Goal: Task Accomplishment & Management: Manage account settings

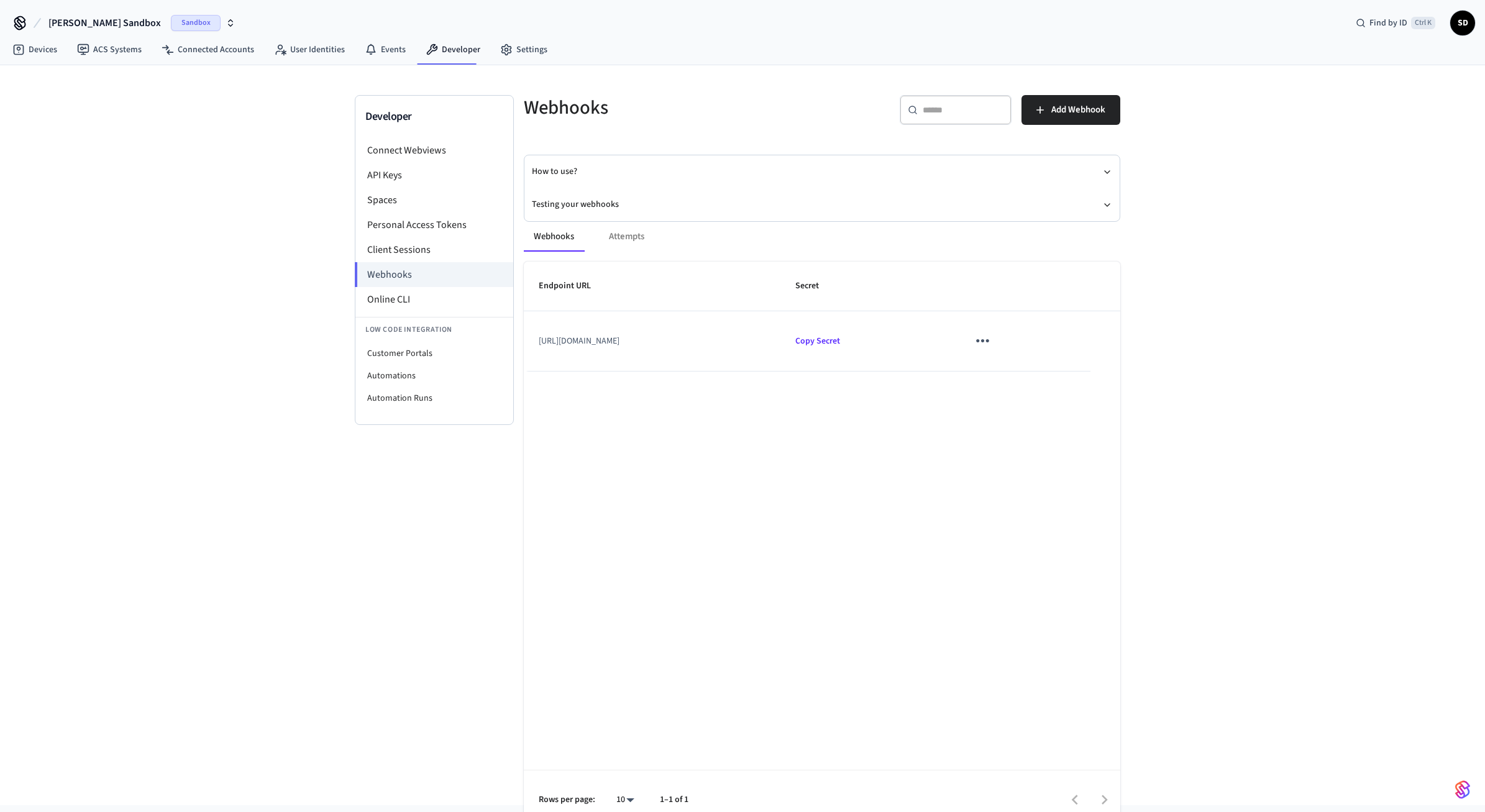
click at [1120, 220] on div "Webhooks Attempts Endpoint URL Secret [URL][DOMAIN_NAME] Copy Secret Rows per p…" at bounding box center [815, 518] width 612 height 623
click at [220, 55] on link "Connected Accounts" at bounding box center [207, 49] width 112 height 22
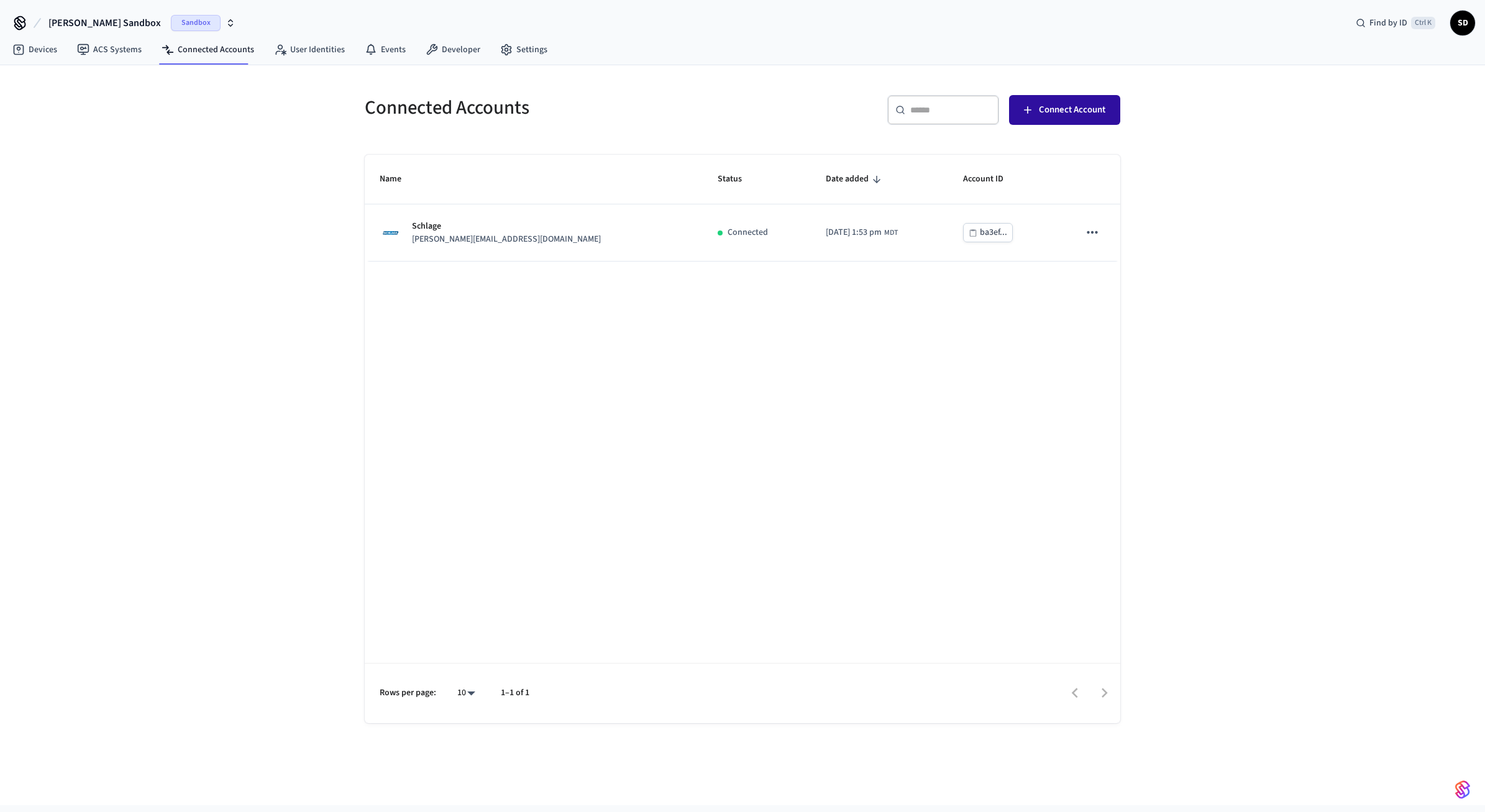
click at [1082, 108] on span "Connect Account" at bounding box center [1072, 110] width 67 height 16
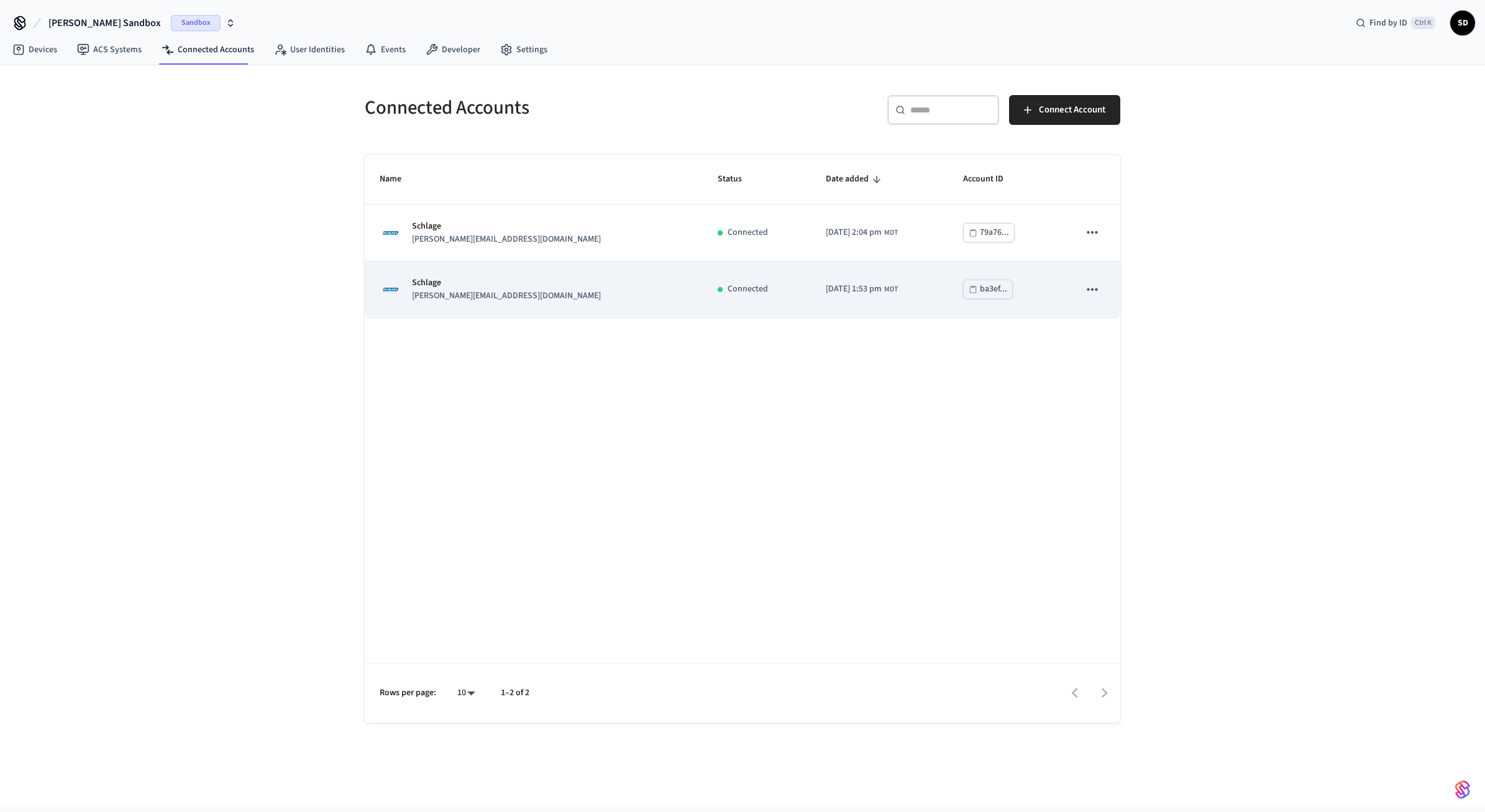
click at [1098, 306] on td "sticky table" at bounding box center [1092, 290] width 56 height 57
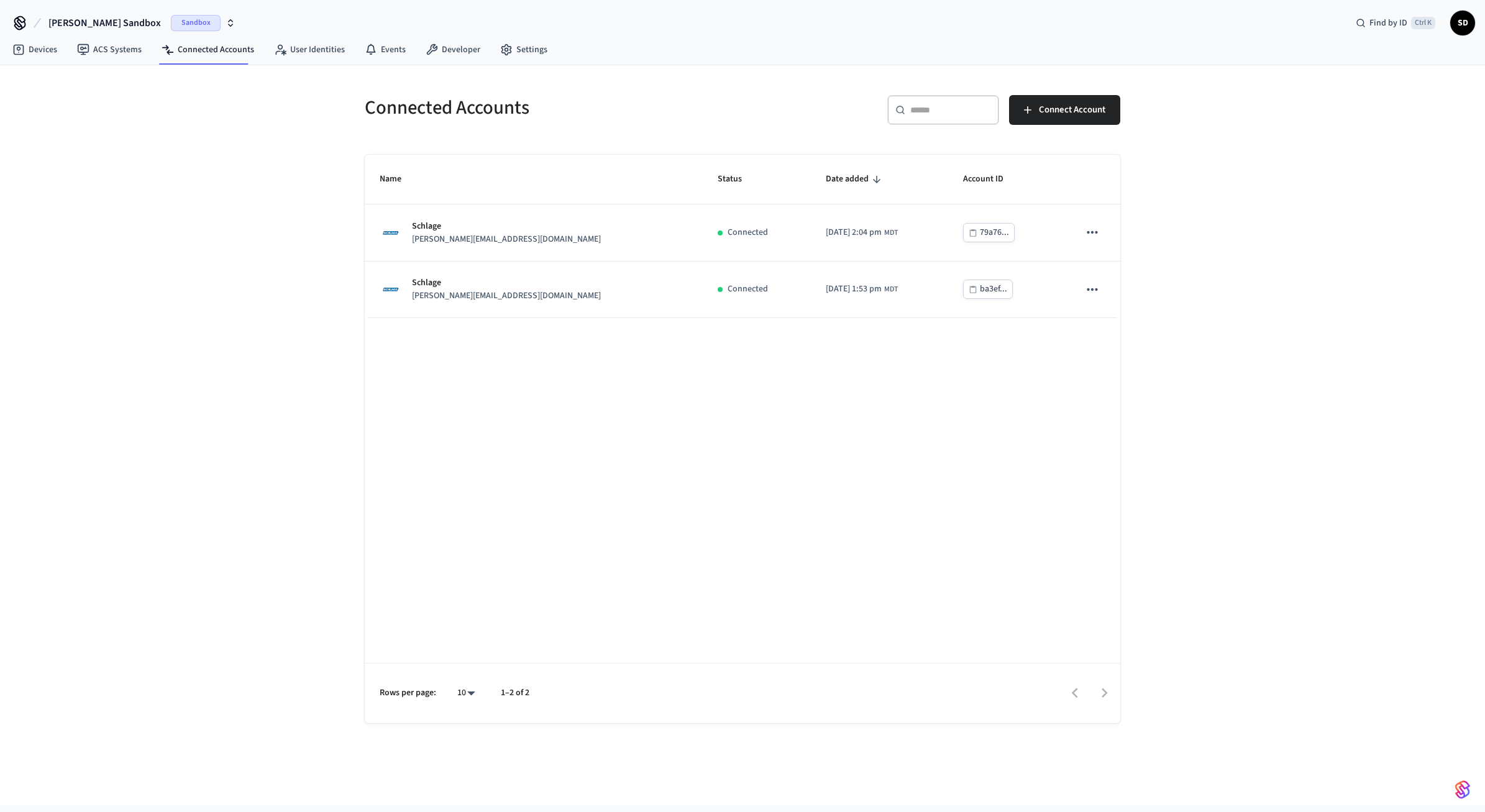
drag, startPoint x: 1059, startPoint y: 101, endPoint x: 1113, endPoint y: 131, distance: 61.8
click at [1059, 102] on button "Connect Account" at bounding box center [1064, 110] width 111 height 30
click at [1205, 352] on div "Connected Accounts ​ ​ Connect Account Name Status Date added Account ID Schlag…" at bounding box center [742, 435] width 1485 height 740
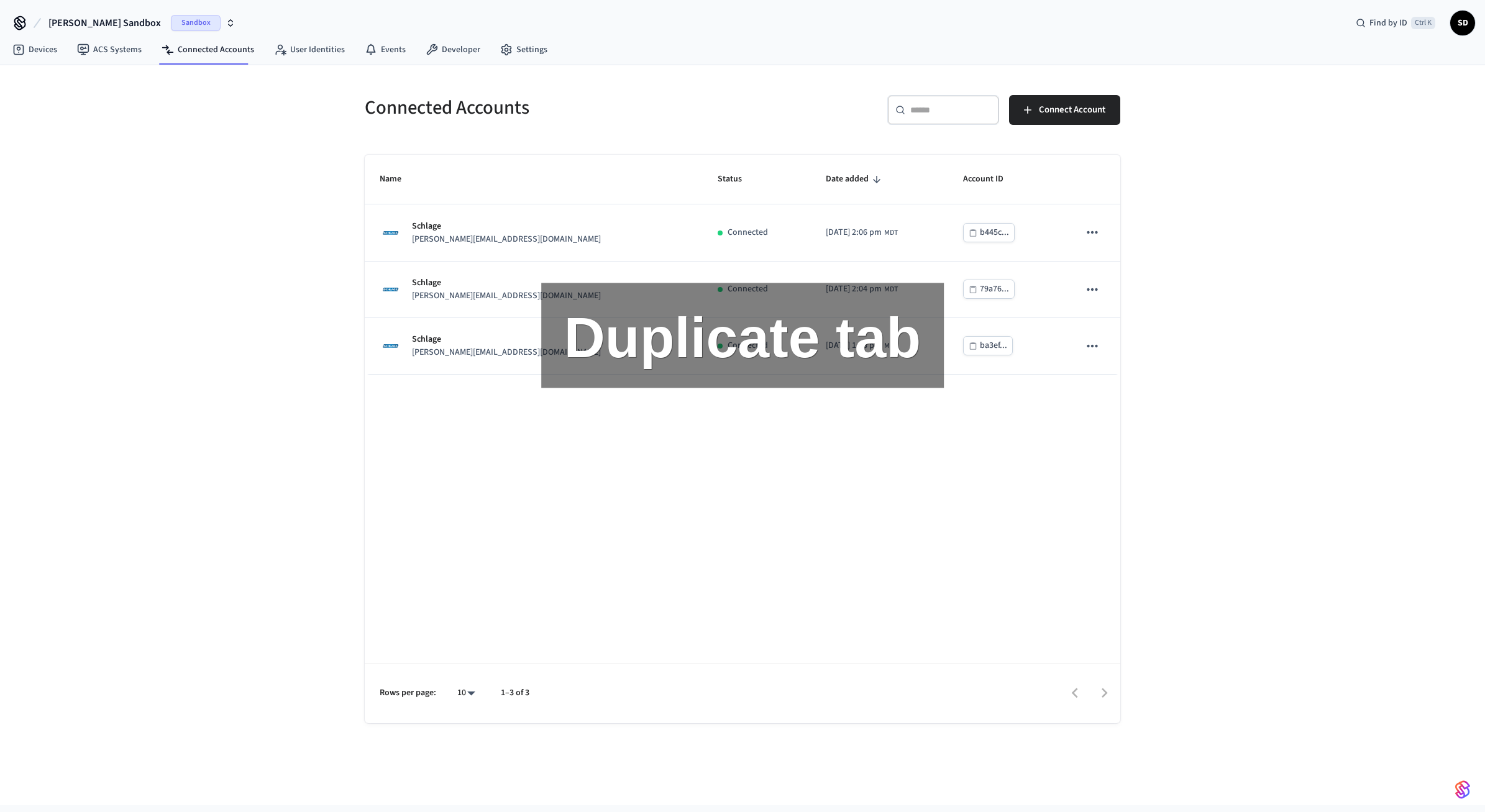
drag, startPoint x: 1243, startPoint y: 269, endPoint x: 1253, endPoint y: 184, distance: 85.6
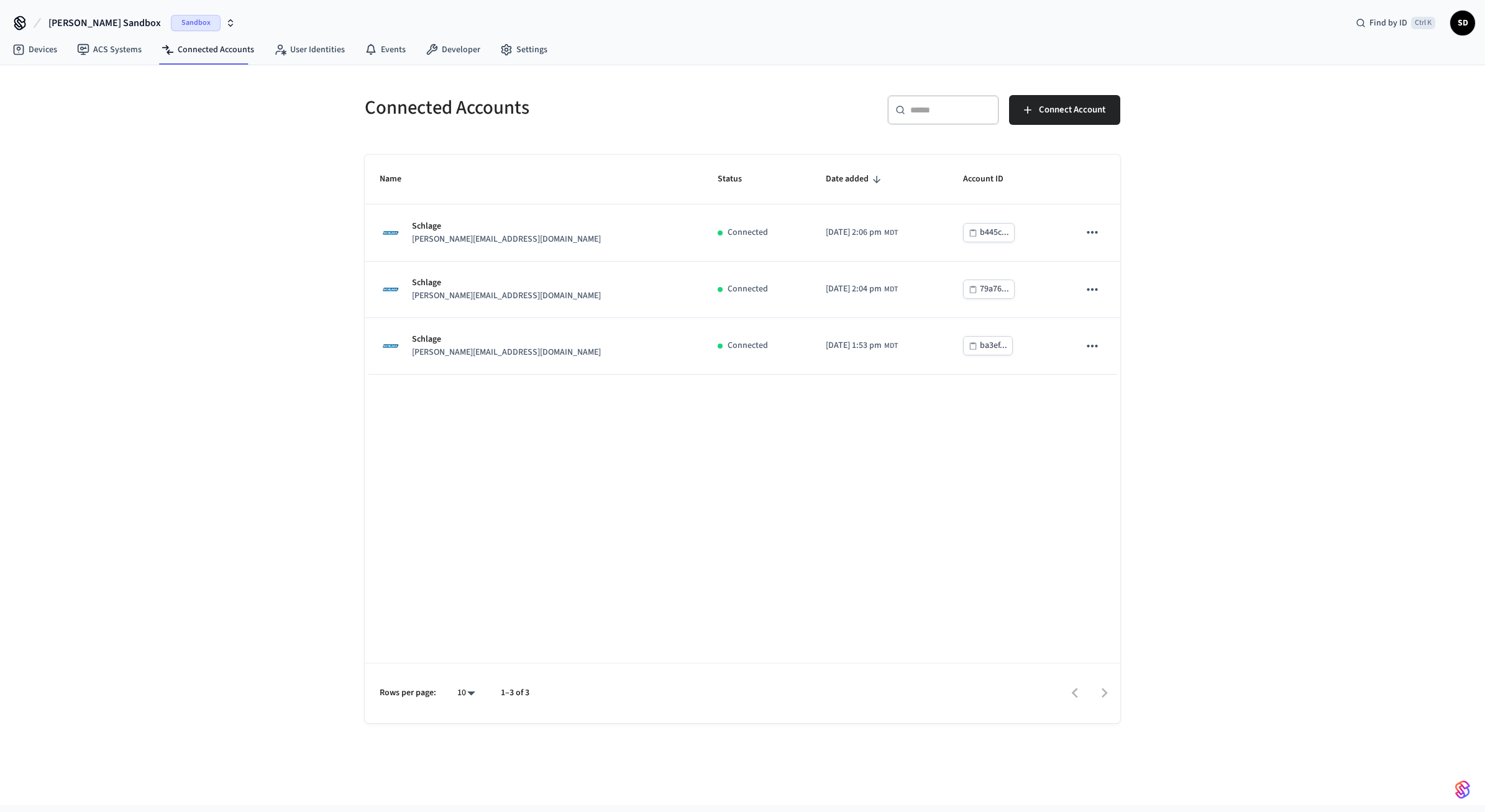
click at [96, 22] on span "[PERSON_NAME] Sandbox" at bounding box center [104, 23] width 112 height 15
click at [213, 335] on div "Connected Accounts ​ ​ Connect Account Name Status Date added Account ID Schlag…" at bounding box center [742, 435] width 1485 height 740
click at [225, 387] on div "Connected Accounts ​ ​ Connect Account Name Status Date added Account ID Schlag…" at bounding box center [742, 435] width 1485 height 740
click at [456, 46] on link "Developer" at bounding box center [453, 49] width 75 height 22
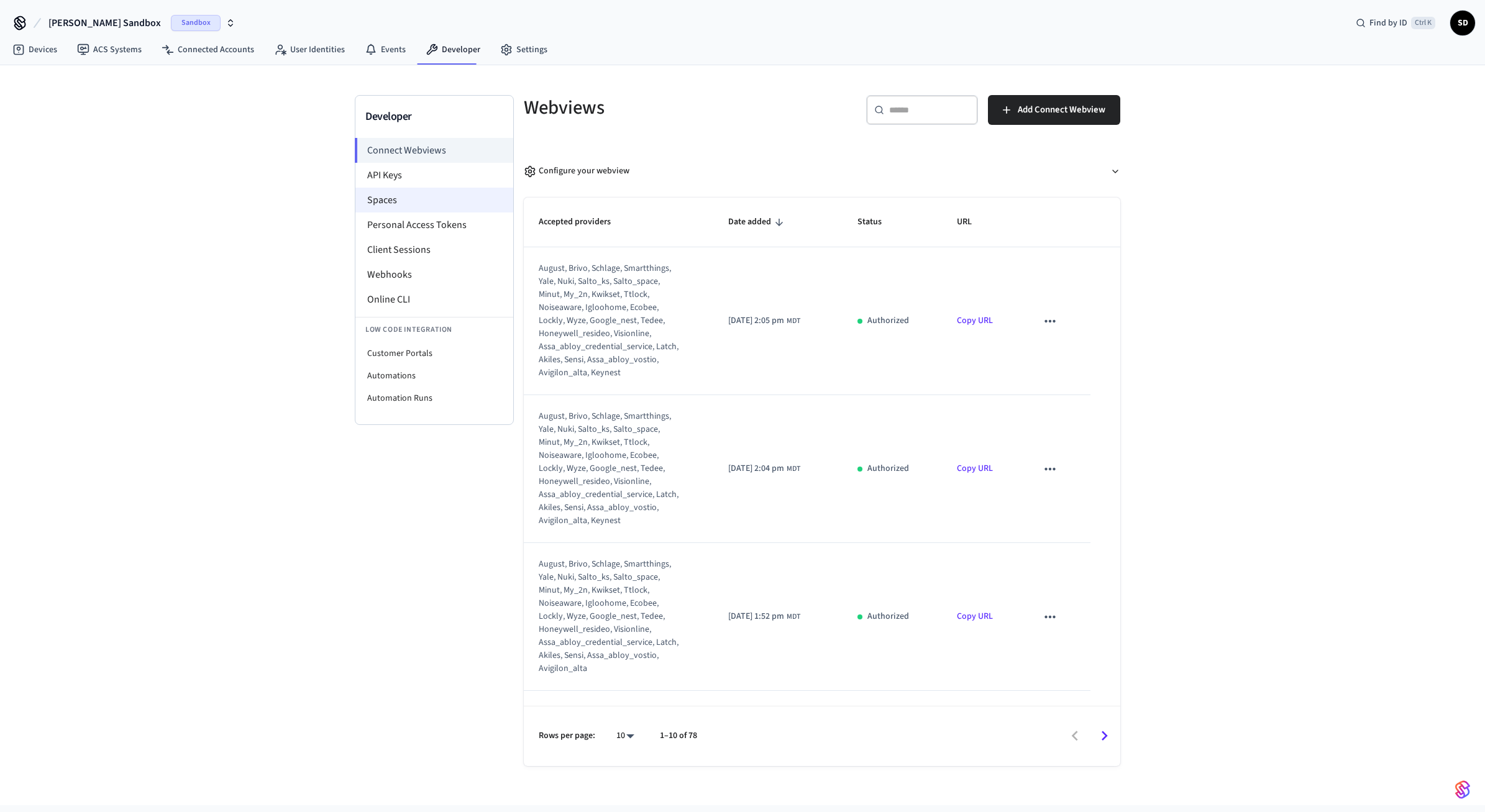
click at [409, 192] on li "Spaces" at bounding box center [434, 200] width 158 height 25
click at [415, 180] on li "API Keys" at bounding box center [434, 175] width 158 height 25
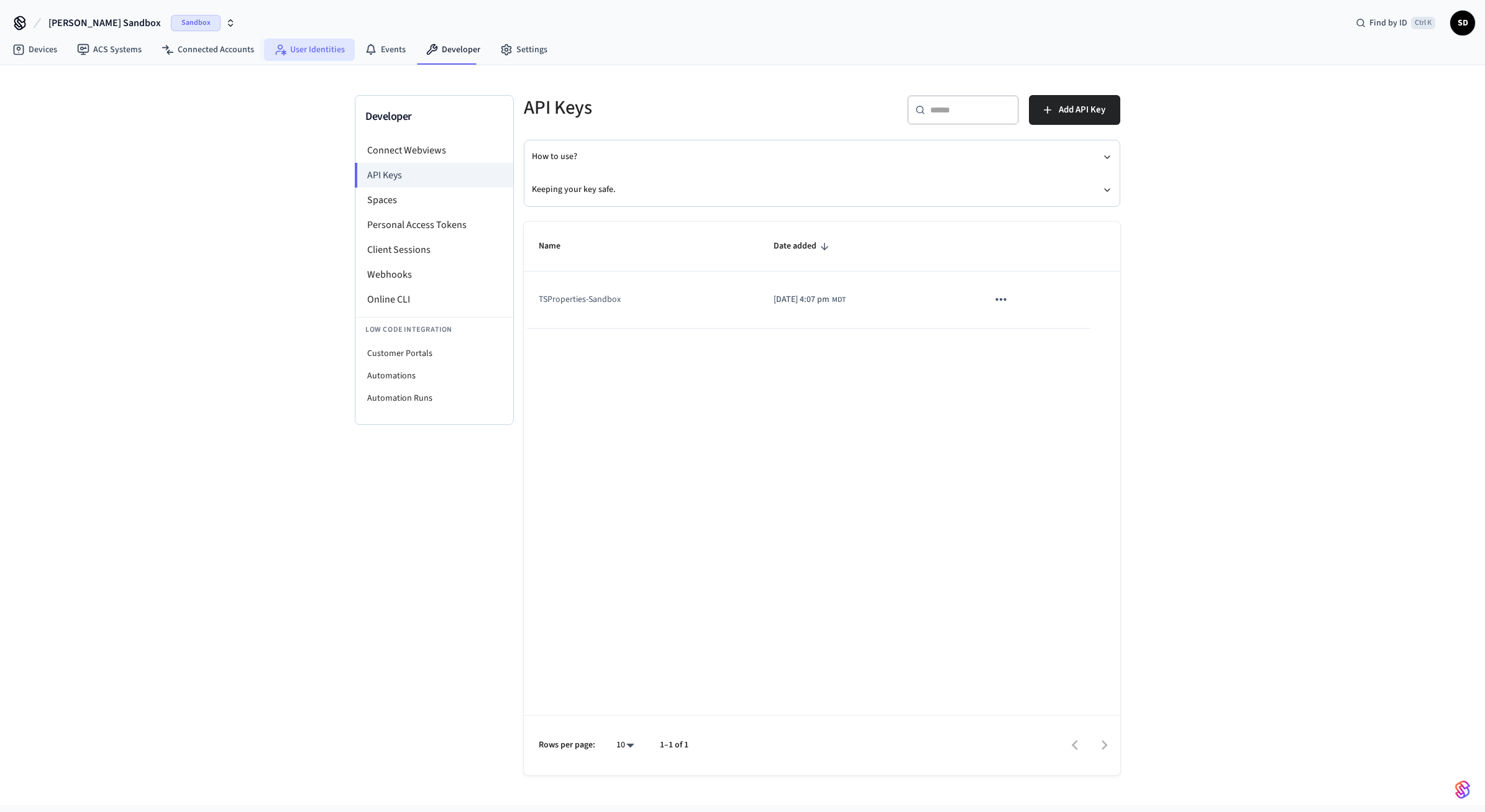
click at [304, 56] on link "User Identities" at bounding box center [309, 49] width 91 height 22
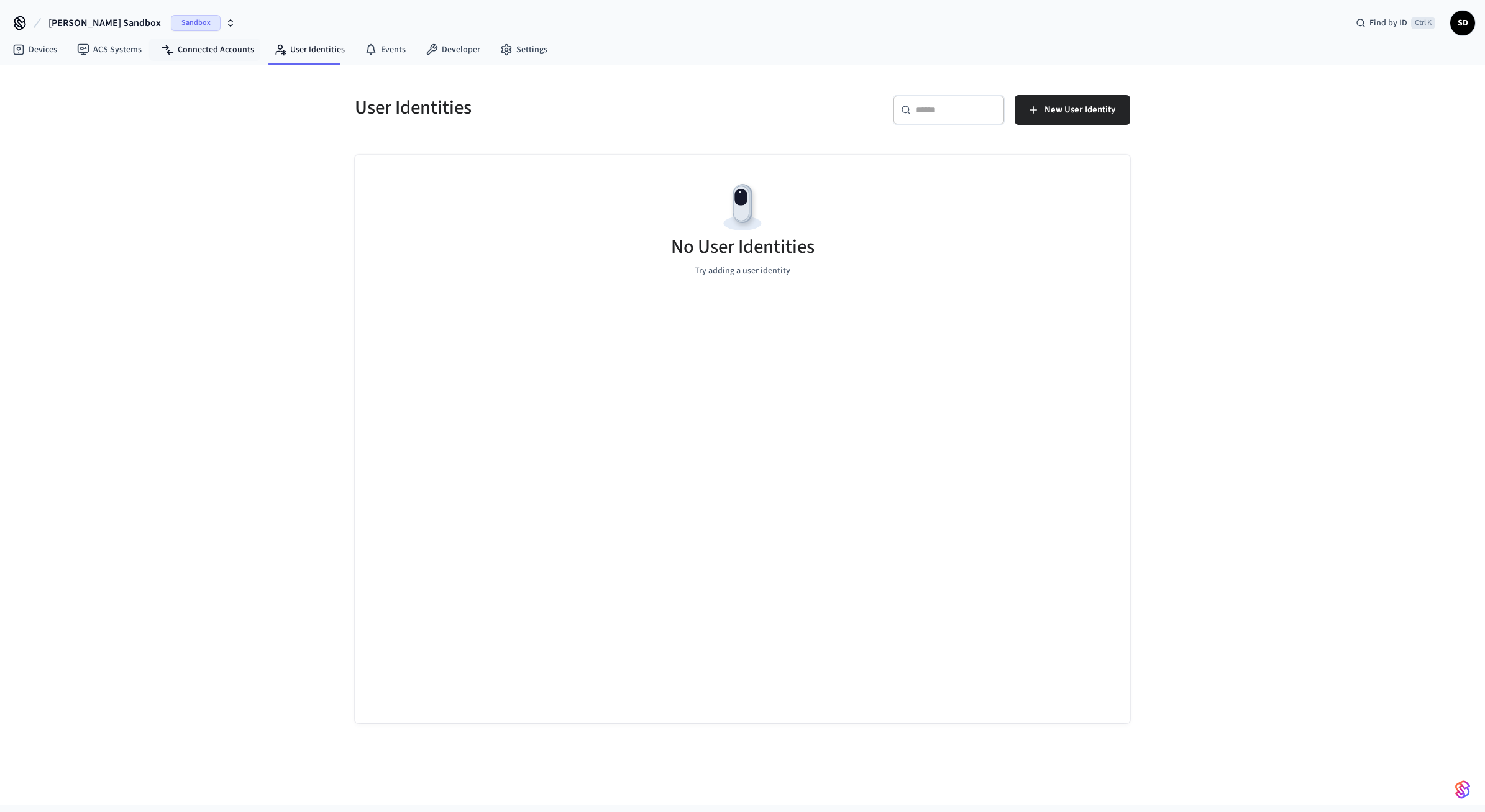
click at [217, 57] on link "Connected Accounts" at bounding box center [207, 49] width 112 height 22
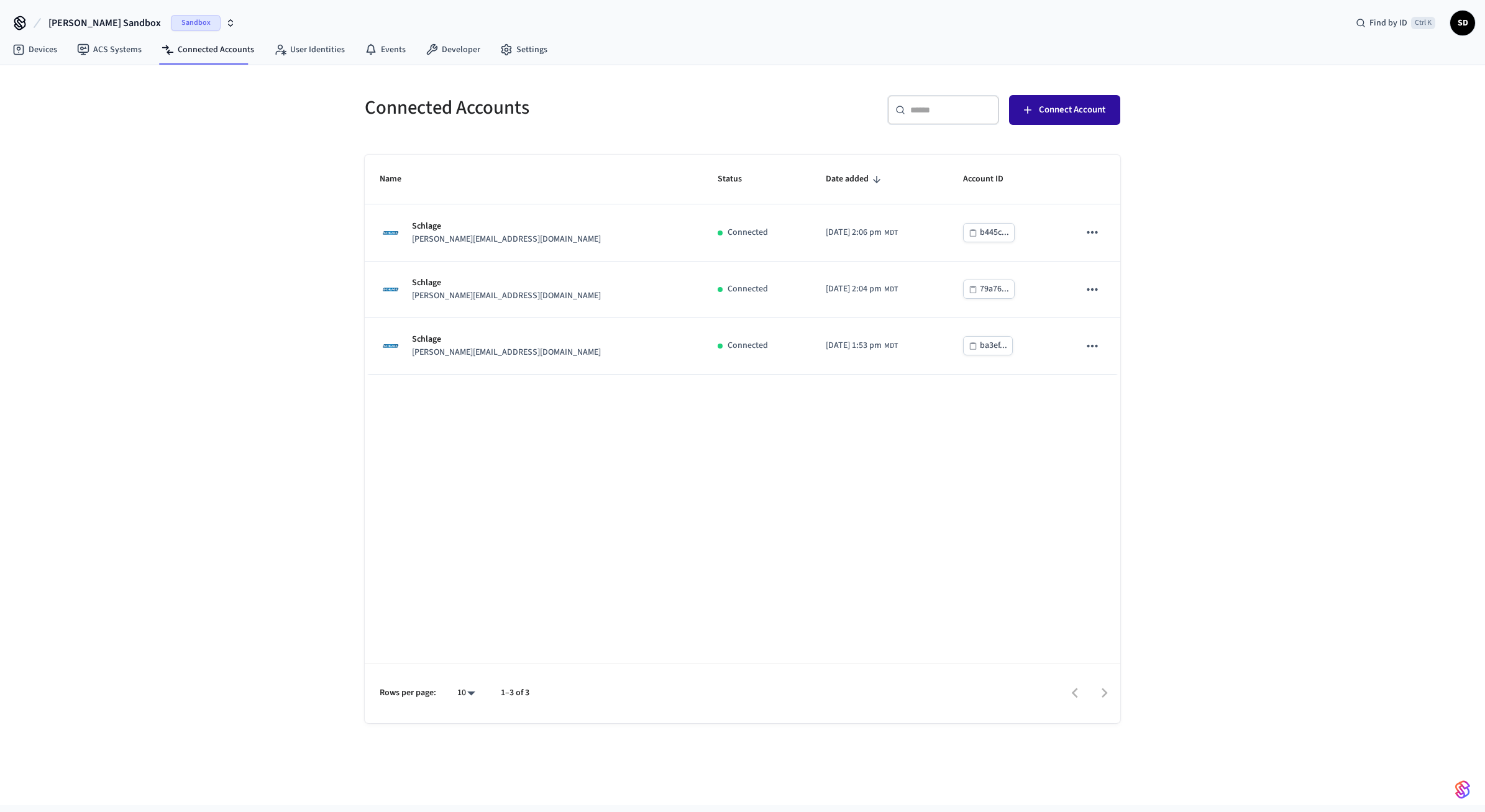
click at [1067, 119] on button "Connect Account" at bounding box center [1064, 110] width 111 height 30
